Goal: Ask a question

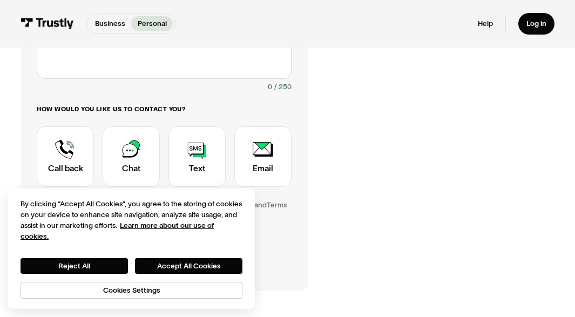
scroll to position [278, 0]
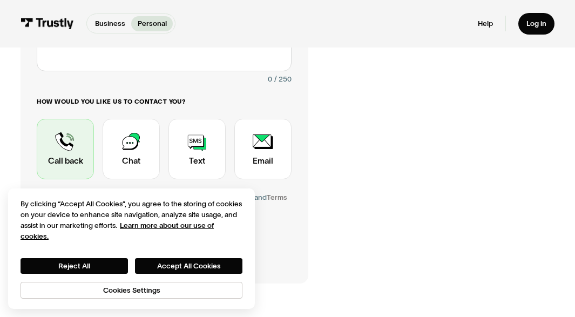
click at [71, 142] on div "Contact Trustly Support" at bounding box center [65, 149] width 57 height 60
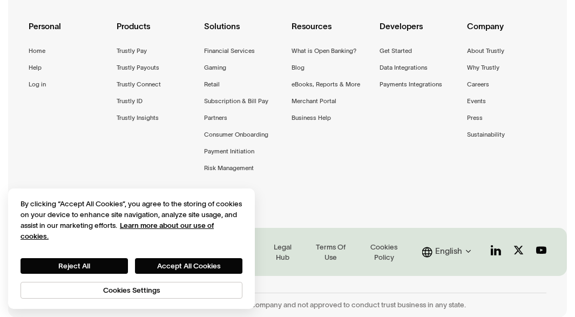
scroll to position [683, 0]
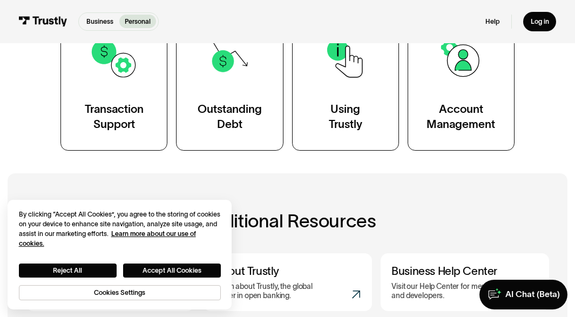
scroll to position [154, 0]
